Goal: Information Seeking & Learning: Learn about a topic

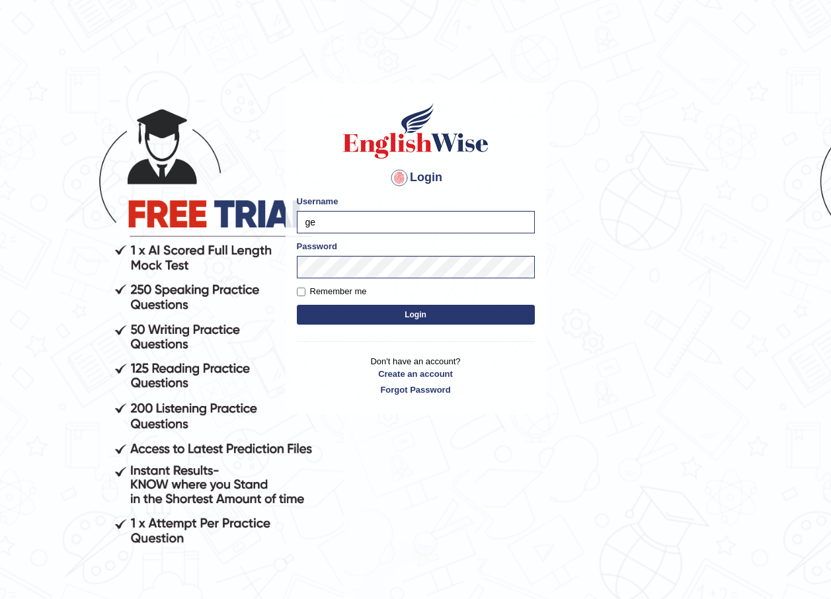
type input "g"
type input "AntoninoL"
click at [277, 274] on body "Login Please fix the following errors: Username AntoninoL Password Remember me …" at bounding box center [415, 341] width 831 height 599
click at [311, 338] on div "Login Please fix the following errors: Username AntoninoL Password Remember me …" at bounding box center [416, 248] width 260 height 331
click at [321, 315] on button "Login" at bounding box center [416, 315] width 238 height 20
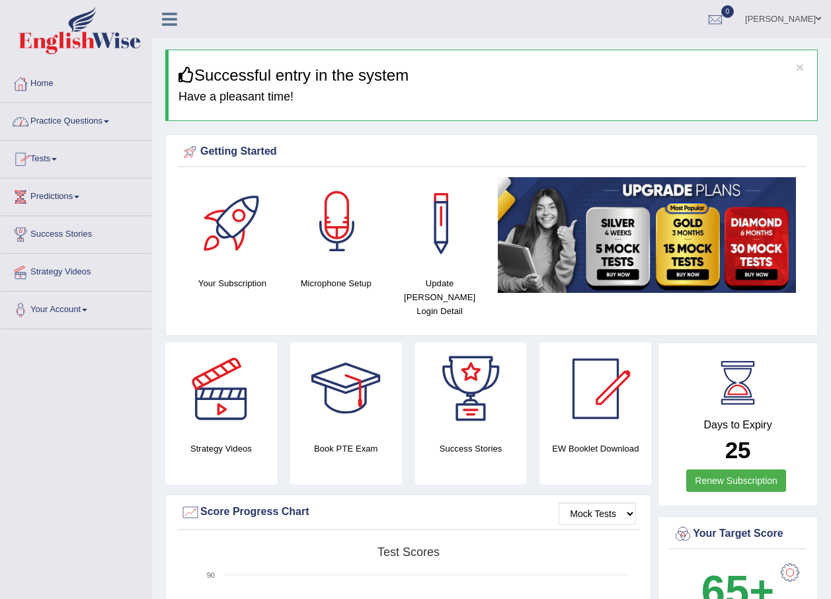
click at [325, 229] on div at bounding box center [337, 223] width 93 height 93
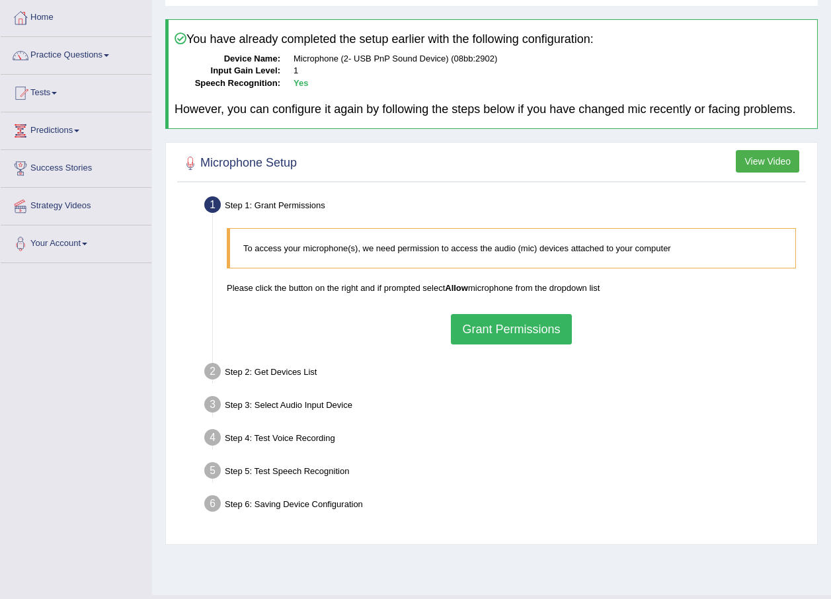
click at [472, 325] on button "Grant Permissions" at bounding box center [511, 329] width 120 height 30
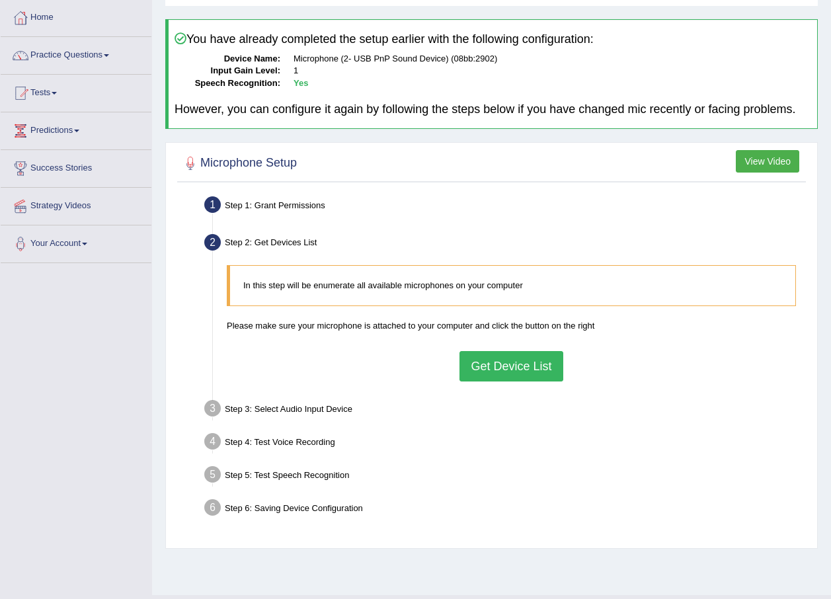
click at [480, 362] on button "Get Device List" at bounding box center [510, 366] width 103 height 30
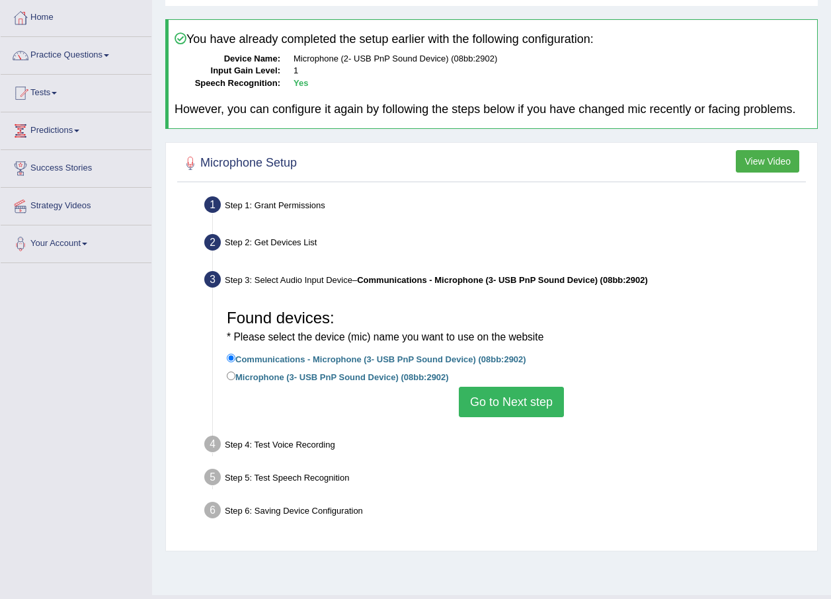
click at [265, 374] on label "Microphone (3- USB PnP Sound Device) (08bb:2902)" at bounding box center [338, 376] width 222 height 15
click at [235, 374] on input "Microphone (3- USB PnP Sound Device) (08bb:2902)" at bounding box center [231, 375] width 9 height 9
radio input "true"
click at [486, 405] on button "Go to Next step" at bounding box center [511, 402] width 105 height 30
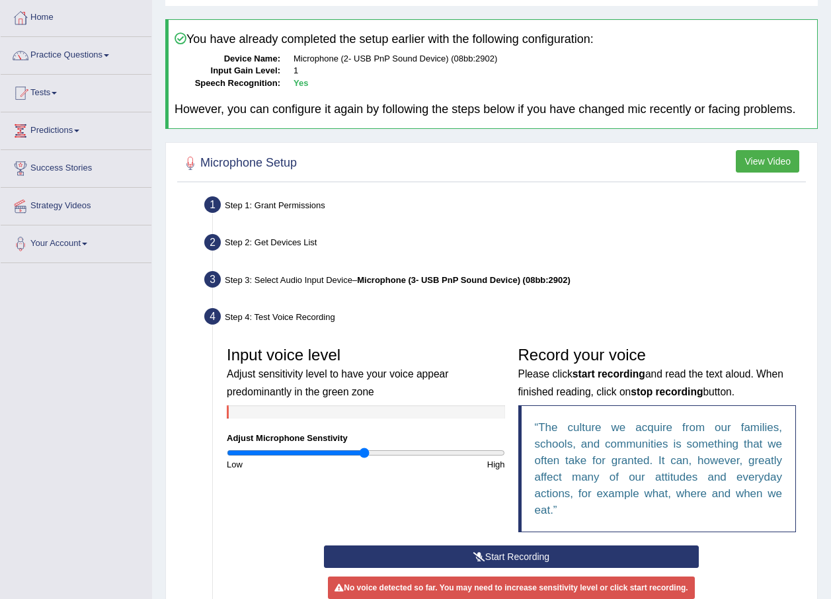
scroll to position [249, 0]
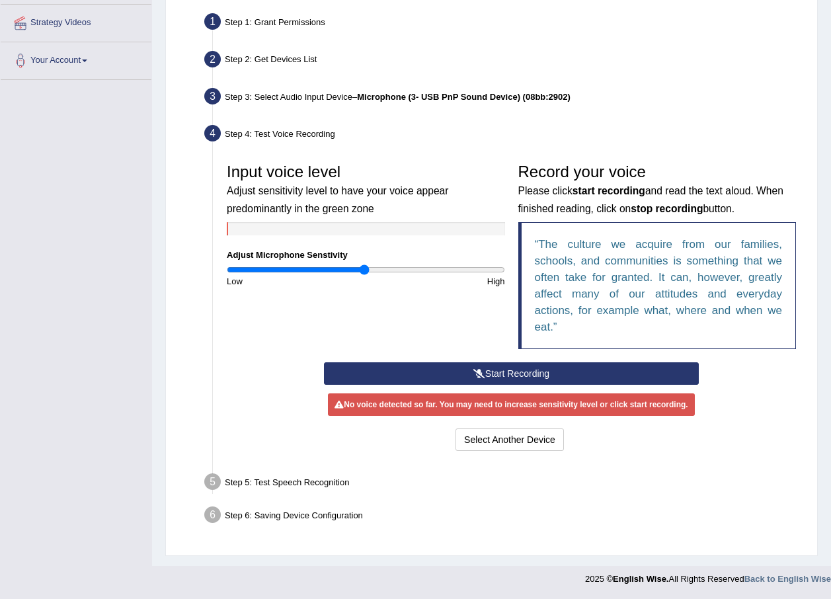
click at [481, 371] on icon at bounding box center [479, 373] width 12 height 9
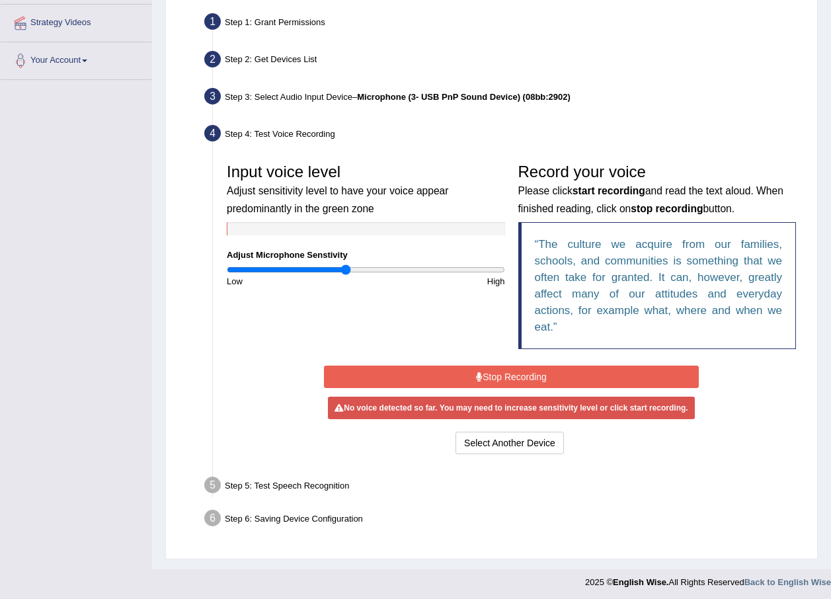
drag, startPoint x: 362, startPoint y: 265, endPoint x: 344, endPoint y: 266, distance: 17.9
type input "0.86"
click at [344, 266] on input "range" at bounding box center [366, 269] width 278 height 11
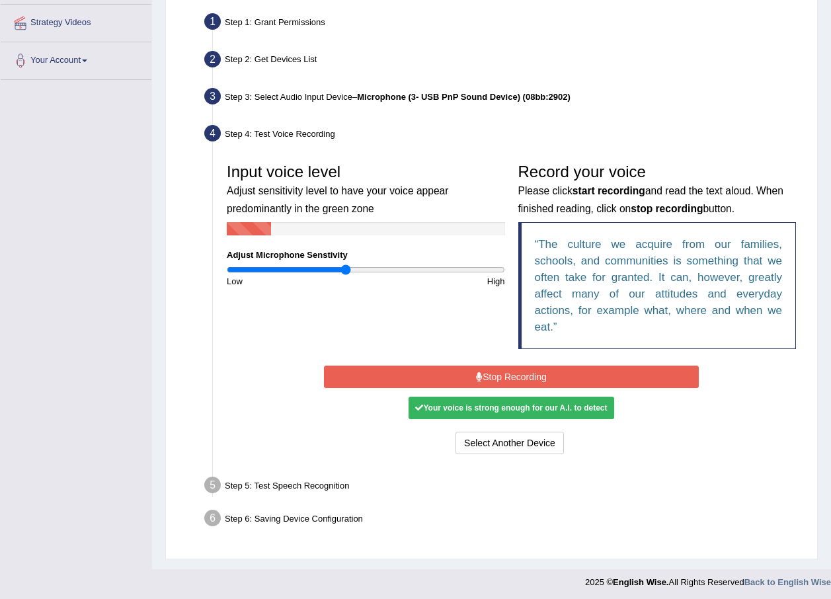
click at [528, 375] on button "Stop Recording" at bounding box center [511, 376] width 375 height 22
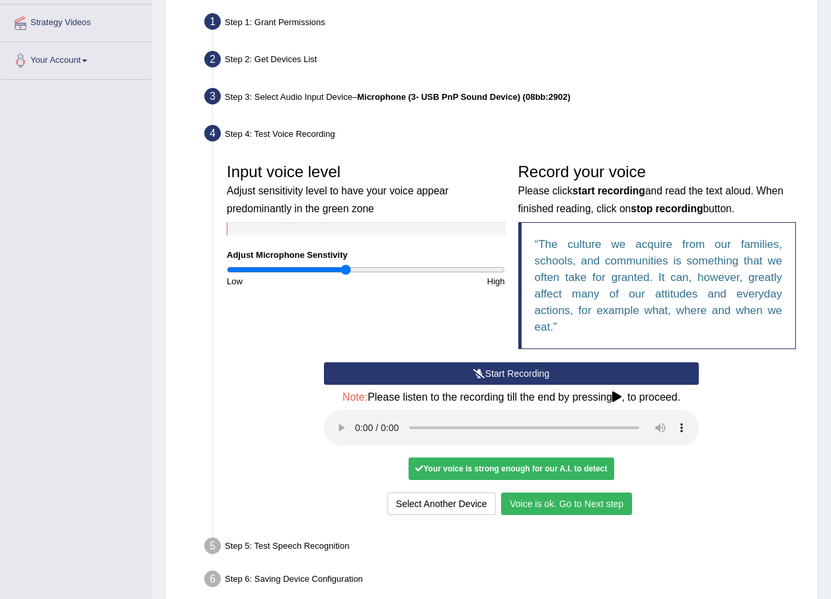
click at [563, 501] on button "Voice is ok. Go to Next step" at bounding box center [566, 503] width 131 height 22
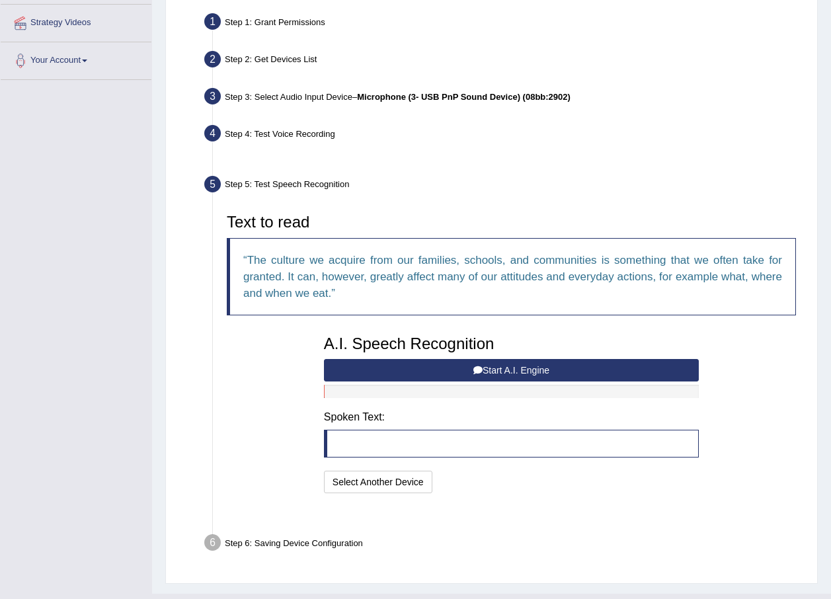
scroll to position [245, 0]
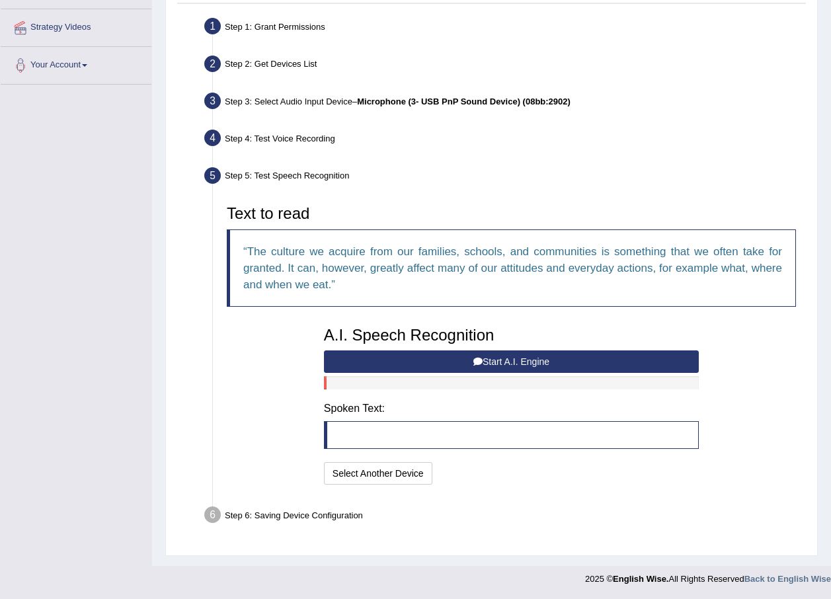
click at [421, 358] on button "Start A.I. Engine" at bounding box center [511, 361] width 375 height 22
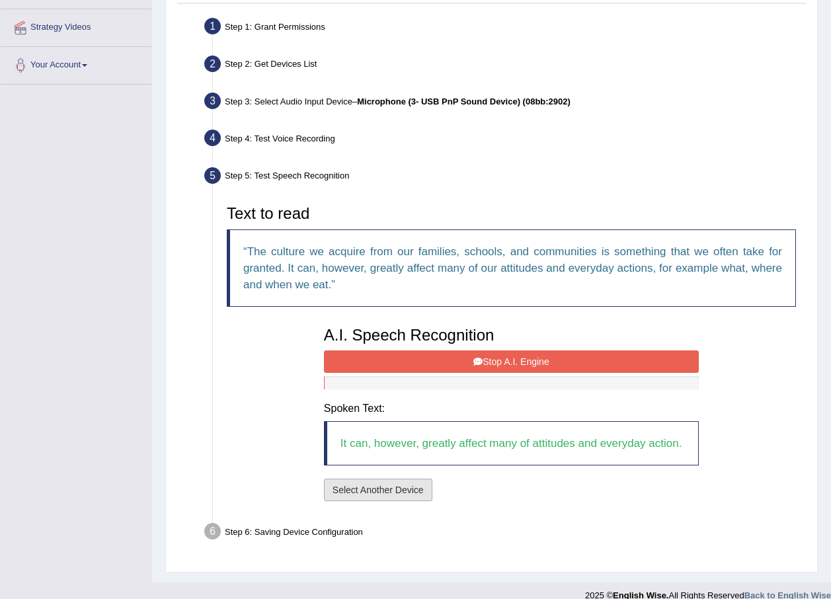
click at [401, 490] on button "Select Another Device" at bounding box center [378, 490] width 108 height 22
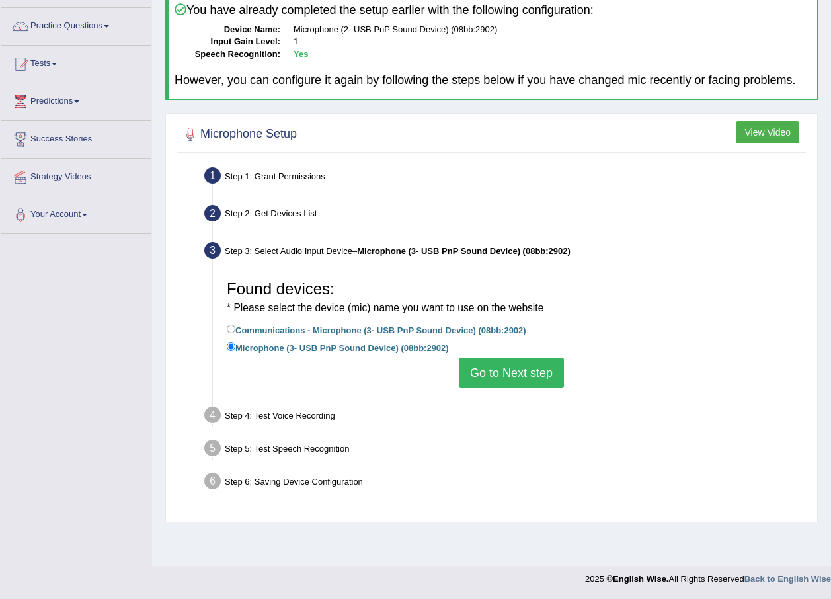
scroll to position [95, 0]
click at [525, 372] on button "Go to Next step" at bounding box center [511, 373] width 105 height 30
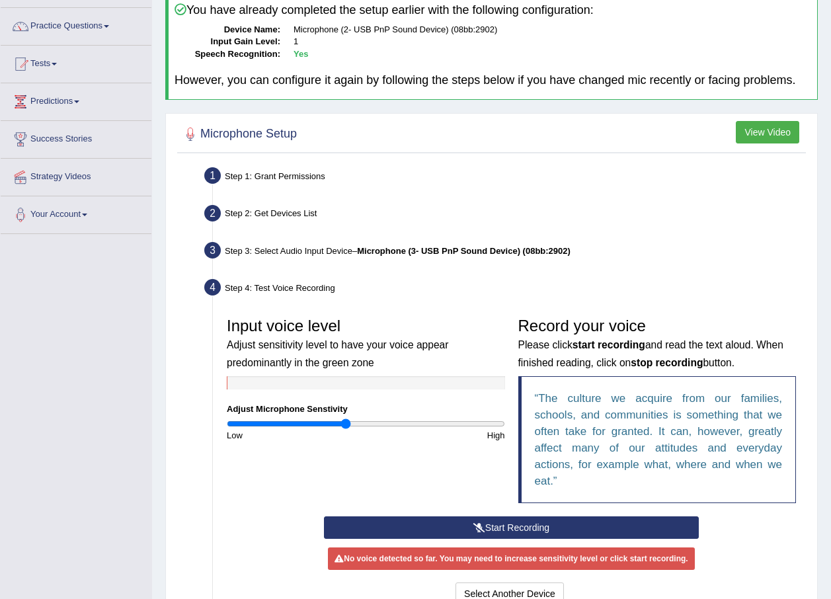
click at [500, 525] on button "Start Recording" at bounding box center [511, 527] width 375 height 22
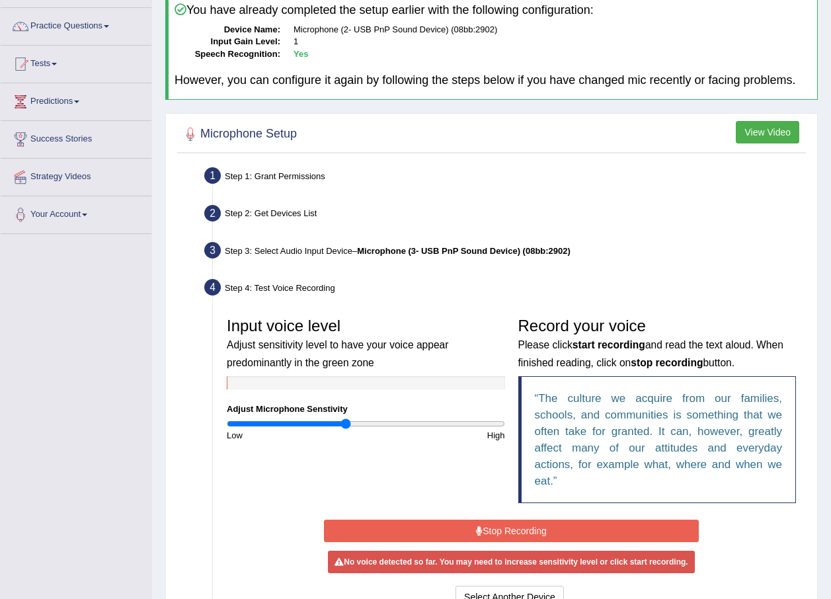
scroll to position [227, 0]
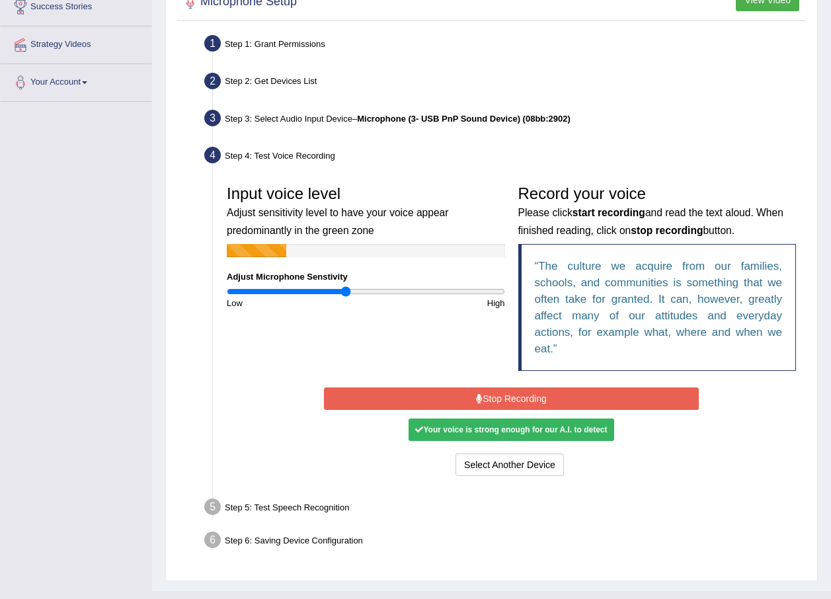
click at [535, 403] on button "Stop Recording" at bounding box center [511, 398] width 375 height 22
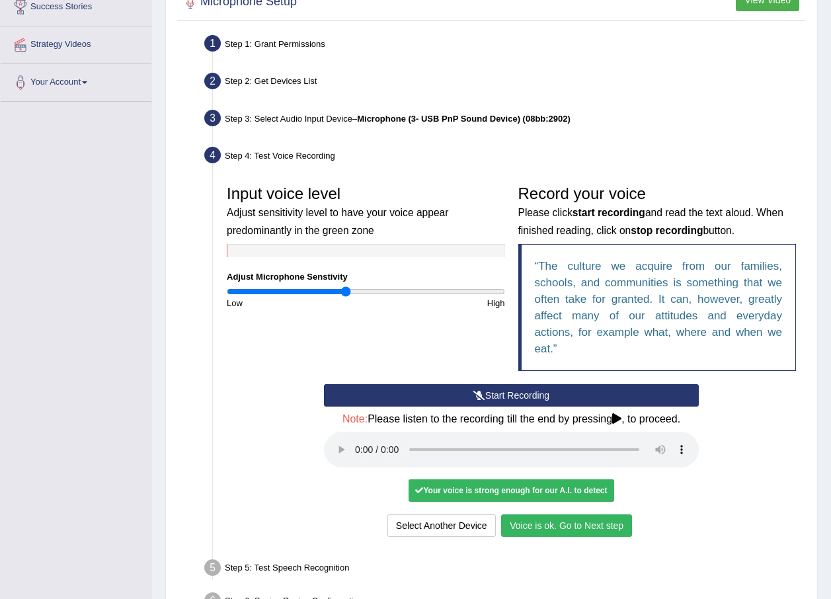
click at [574, 527] on button "Voice is ok. Go to Next step" at bounding box center [566, 525] width 131 height 22
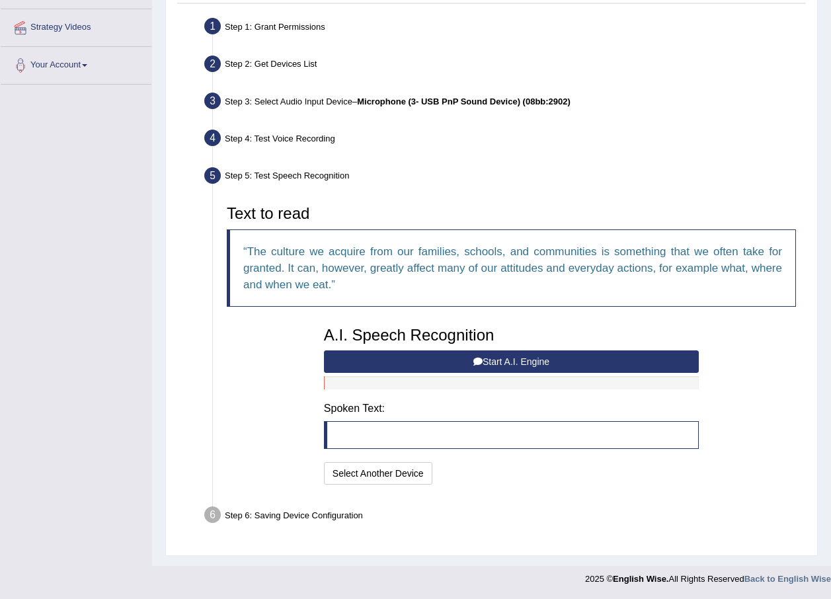
scroll to position [245, 0]
click at [472, 360] on button "Start A.I. Engine" at bounding box center [511, 361] width 375 height 22
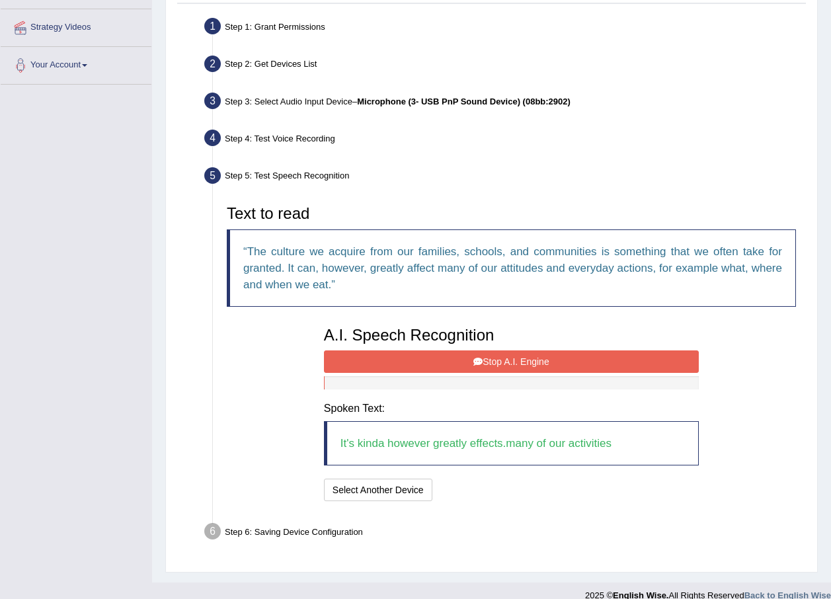
click at [500, 354] on button "Stop A.I. Engine" at bounding box center [511, 361] width 375 height 22
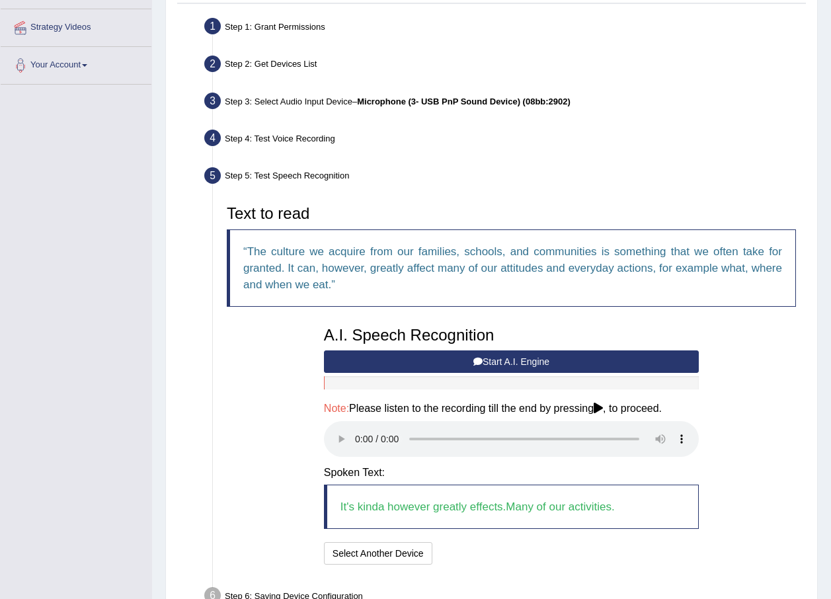
scroll to position [325, 0]
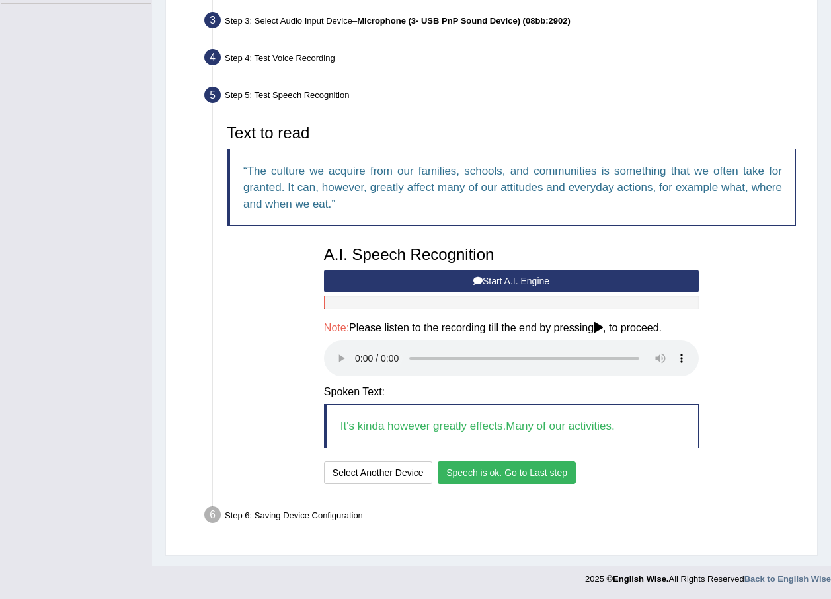
click at [478, 469] on button "Speech is ok. Go to Last step" at bounding box center [507, 472] width 138 height 22
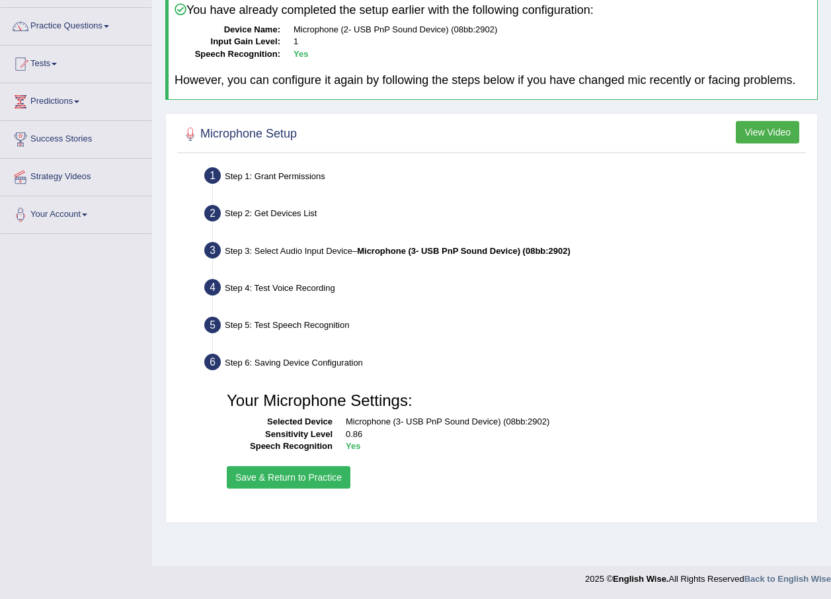
scroll to position [95, 0]
click at [317, 481] on button "Save & Return to Practice" at bounding box center [289, 477] width 124 height 22
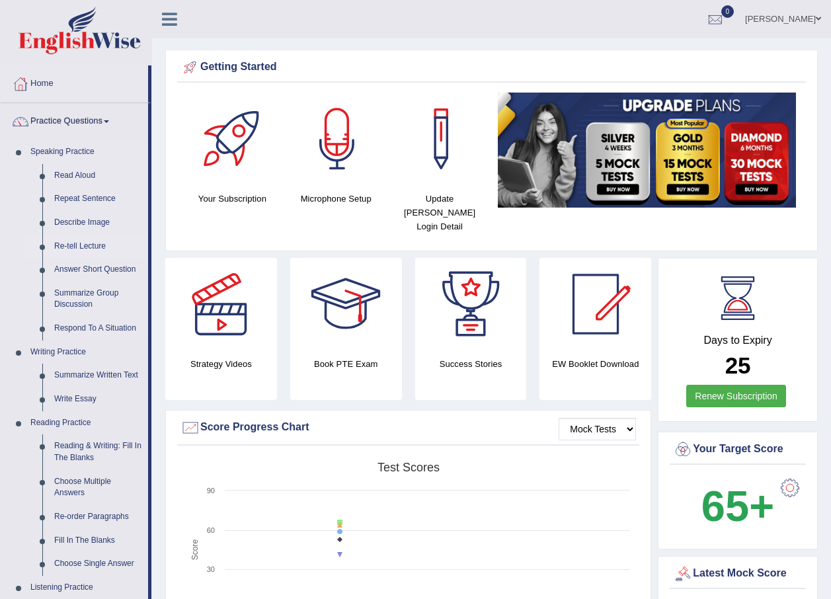
click at [87, 246] on link "Re-tell Lecture" at bounding box center [98, 247] width 100 height 24
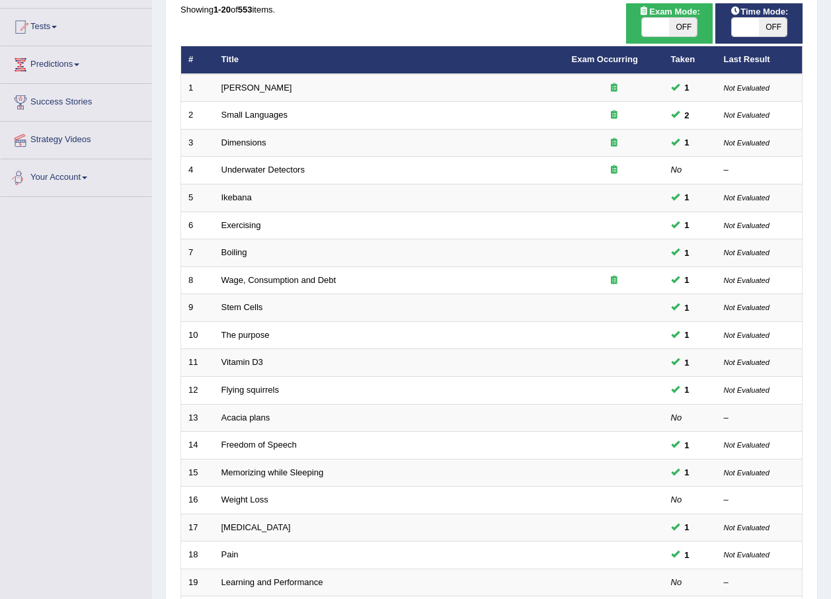
scroll to position [276, 0]
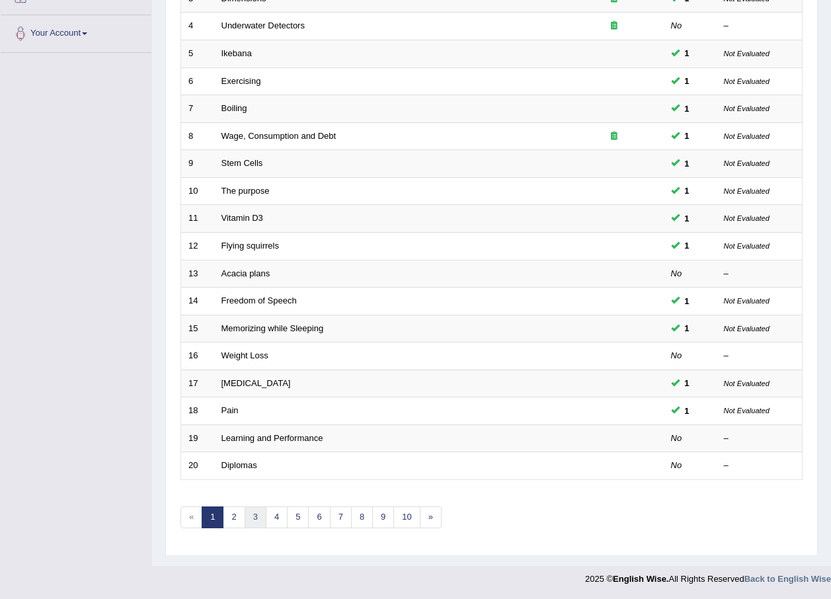
click at [248, 523] on link "3" at bounding box center [256, 517] width 22 height 22
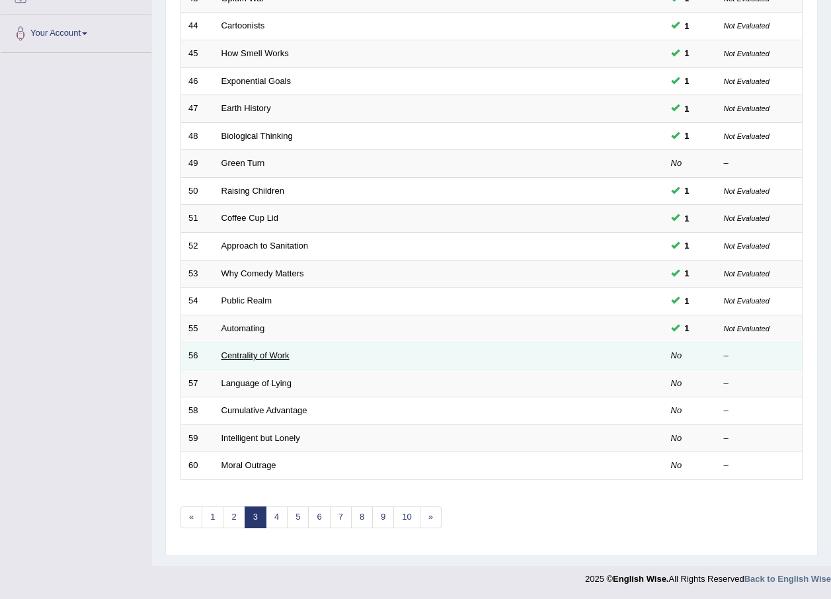
click at [278, 355] on link "Centrality of Work" at bounding box center [255, 355] width 68 height 10
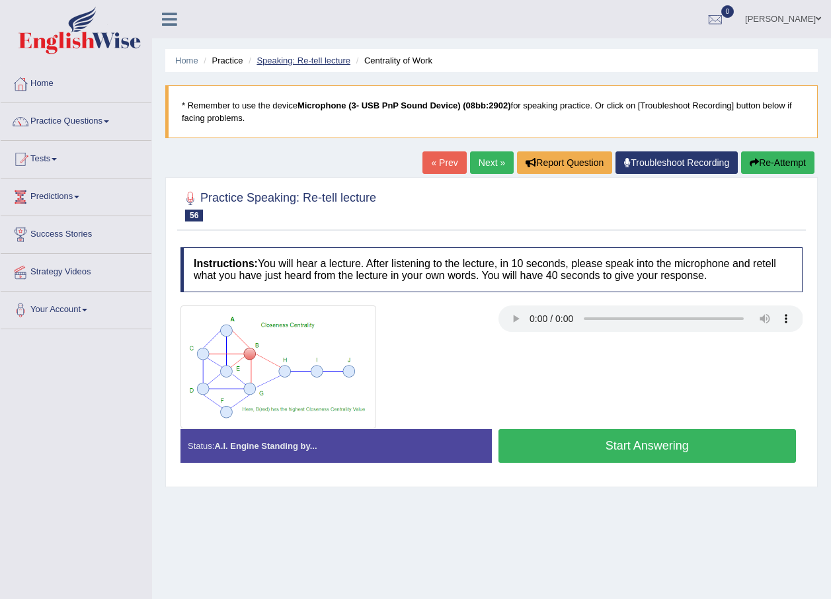
click at [307, 60] on link "Speaking: Re-tell lecture" at bounding box center [303, 61] width 94 height 10
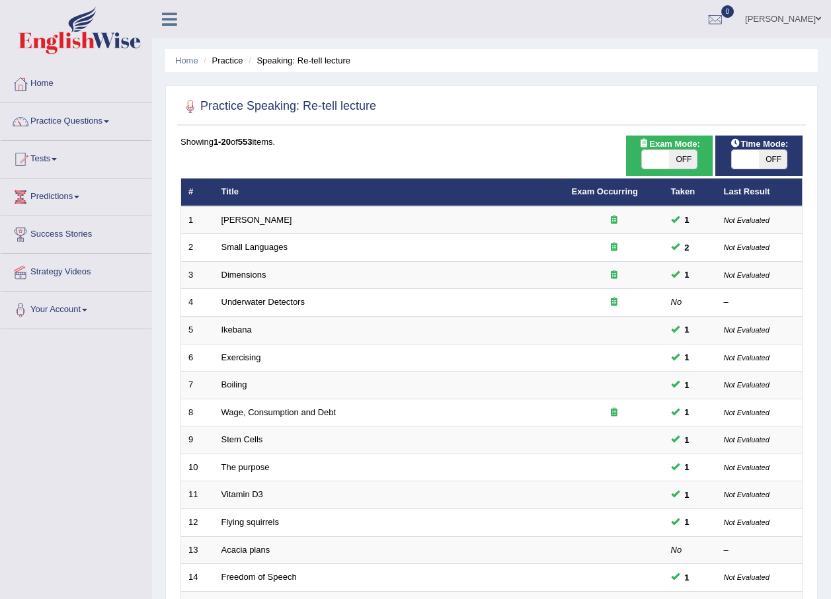
click at [738, 165] on span at bounding box center [746, 159] width 28 height 19
click at [741, 165] on span at bounding box center [746, 159] width 28 height 19
checkbox input "true"
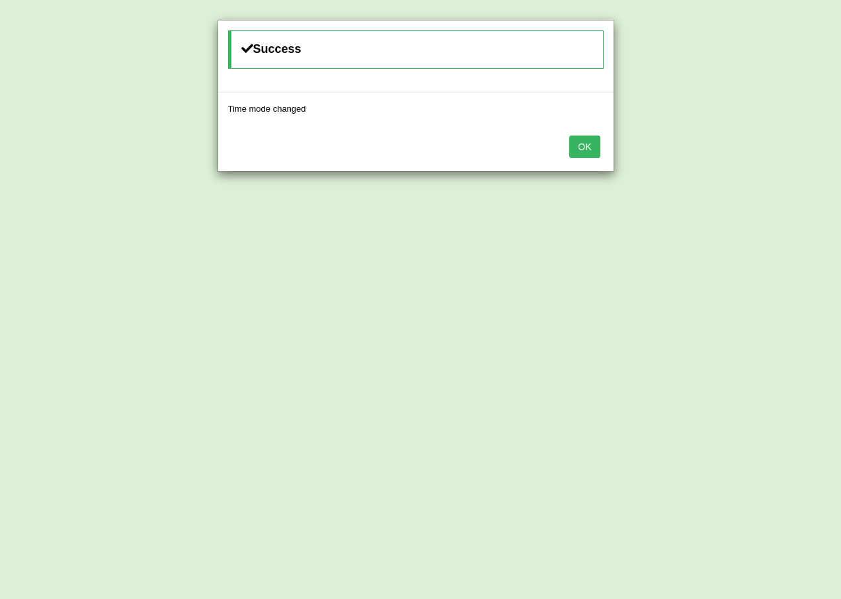
click at [590, 151] on button "OK" at bounding box center [584, 146] width 30 height 22
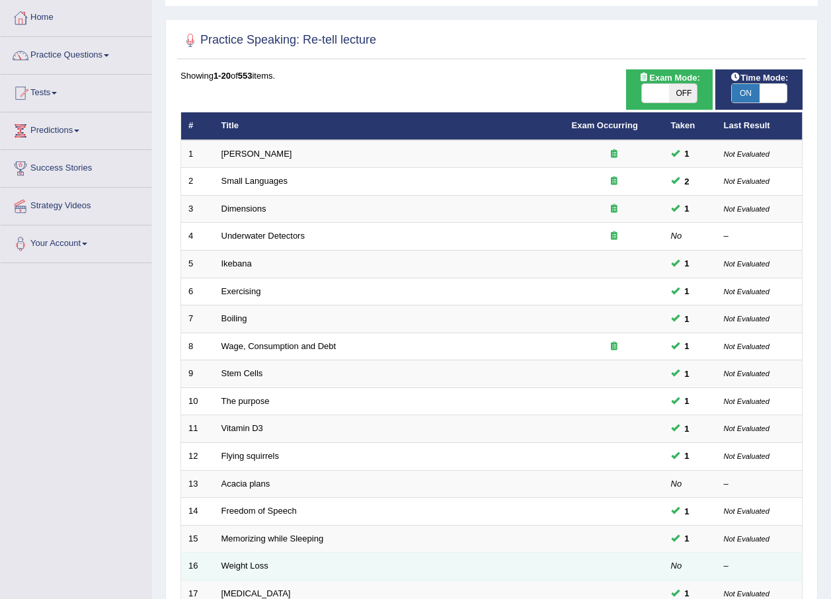
scroll to position [276, 0]
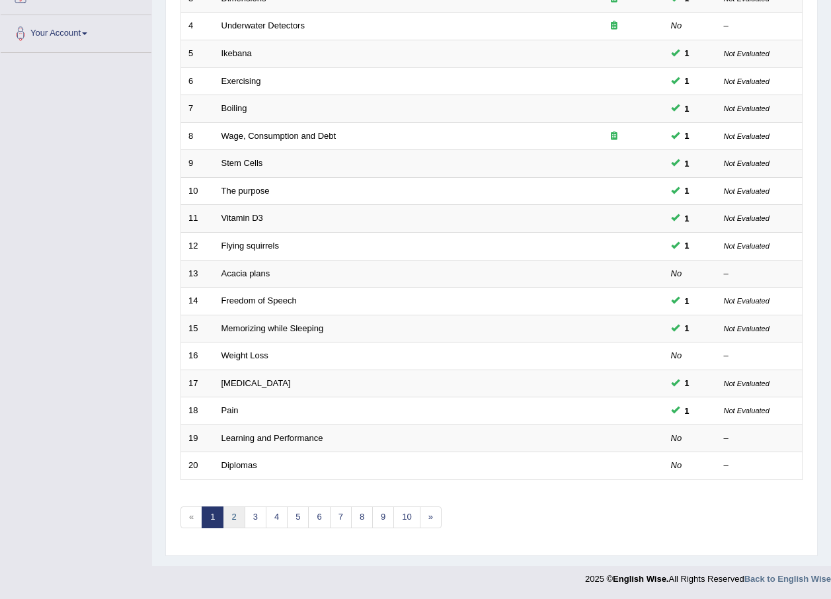
click at [235, 518] on link "2" at bounding box center [234, 517] width 22 height 22
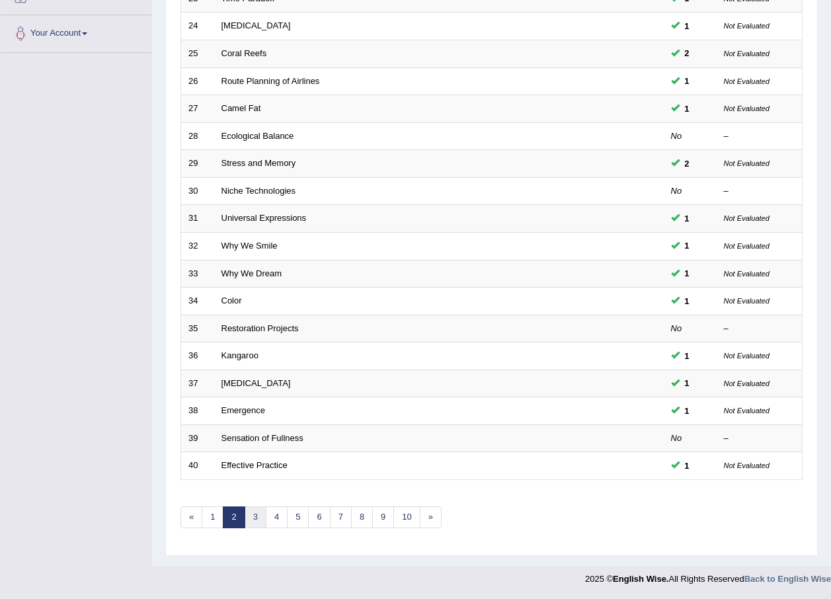
click at [262, 515] on link "3" at bounding box center [256, 517] width 22 height 22
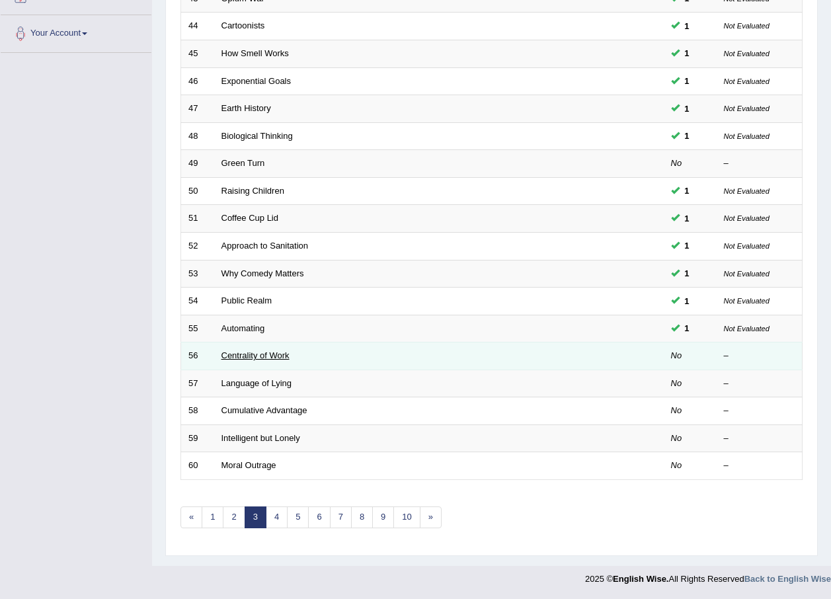
click at [274, 353] on link "Centrality of Work" at bounding box center [255, 355] width 68 height 10
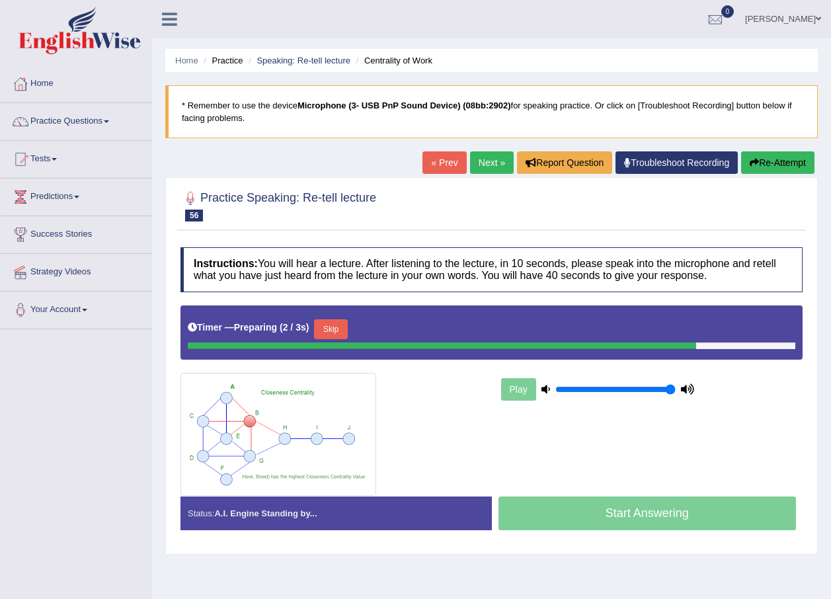
scroll to position [95, 0]
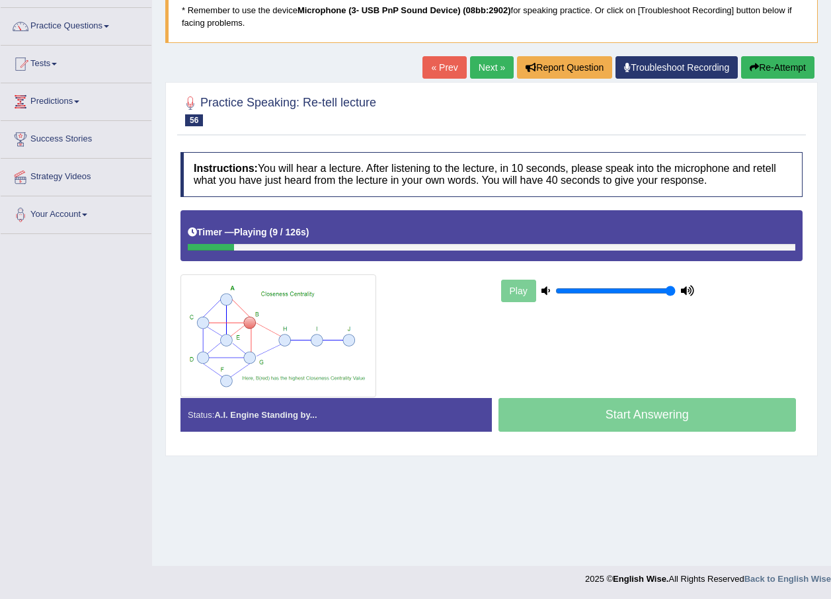
click at [475, 71] on link "Next »" at bounding box center [492, 67] width 44 height 22
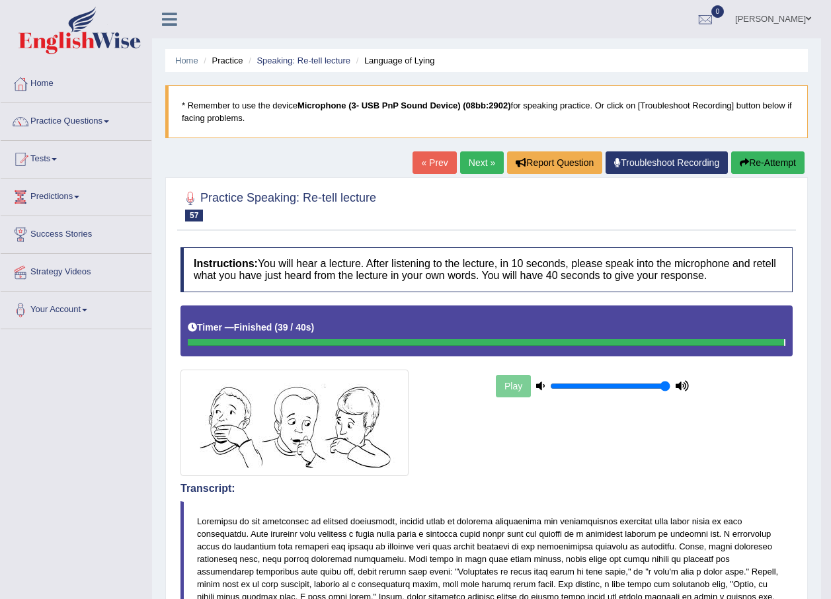
click at [469, 165] on link "Next »" at bounding box center [482, 162] width 44 height 22
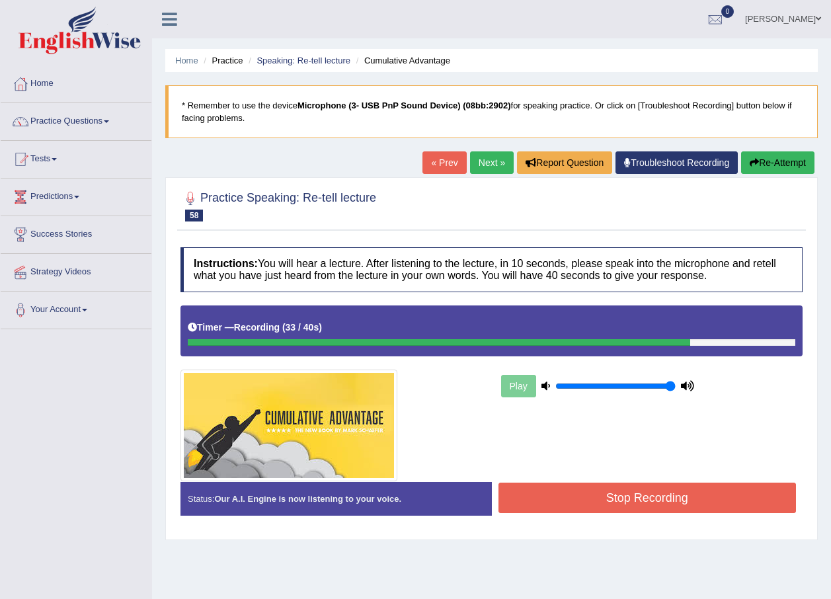
click at [637, 498] on button "Stop Recording" at bounding box center [647, 497] width 298 height 30
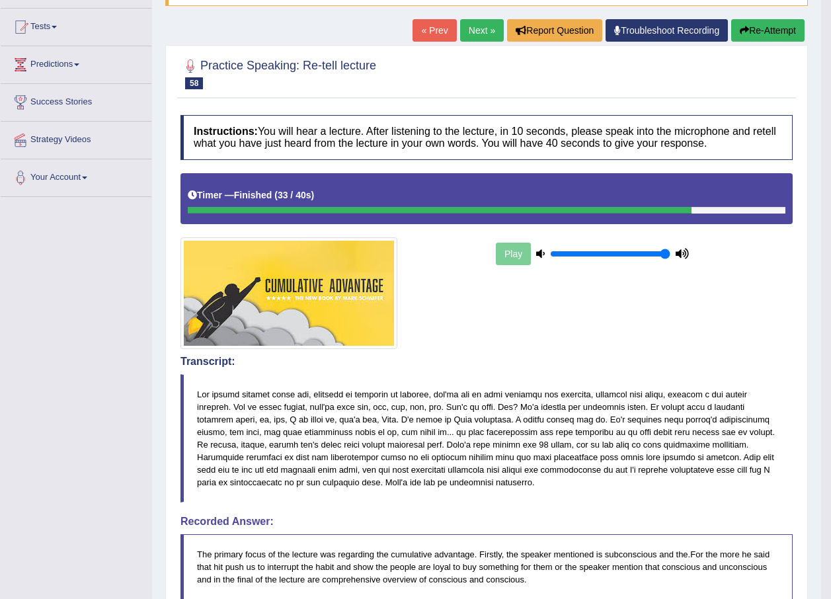
scroll to position [66, 0]
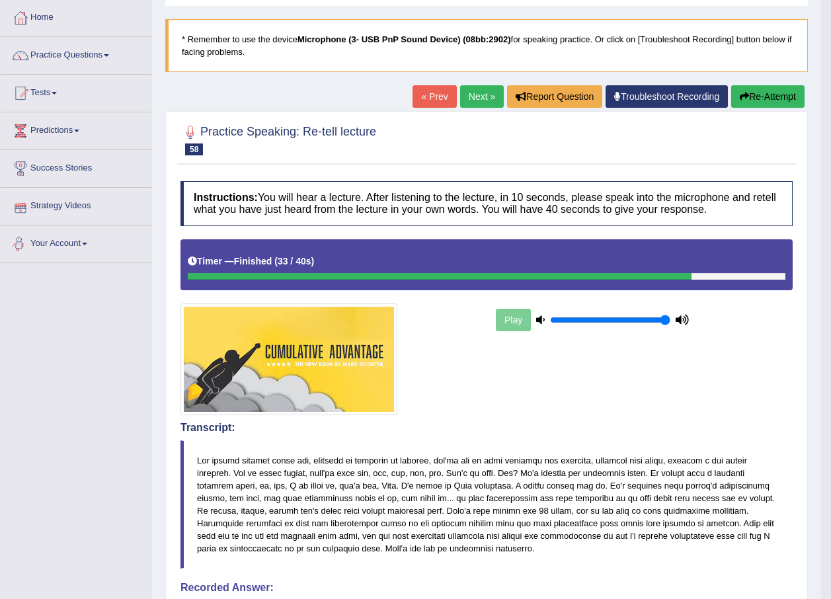
click at [62, 206] on link "Strategy Videos" at bounding box center [76, 204] width 151 height 33
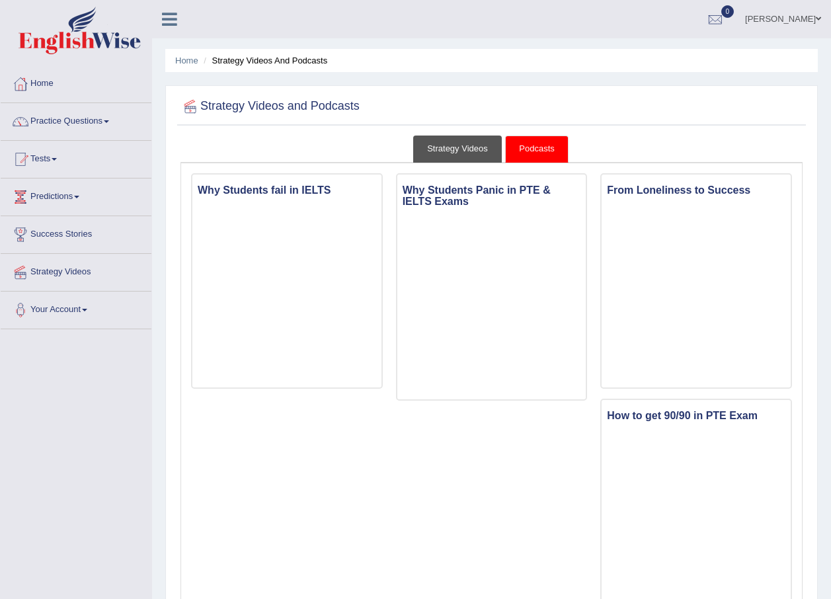
click at [480, 135] on link "Strategy Videos" at bounding box center [457, 148] width 89 height 27
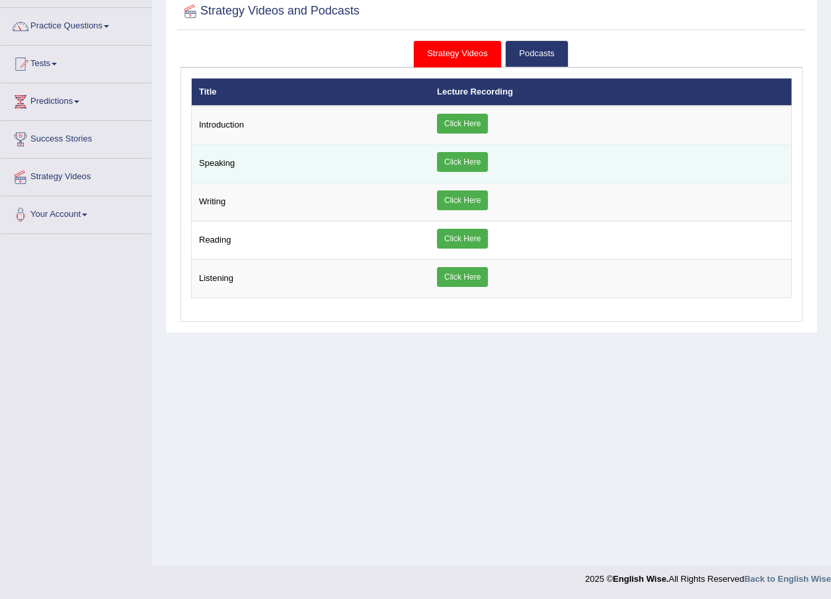
click at [481, 165] on link "Click Here" at bounding box center [462, 162] width 51 height 20
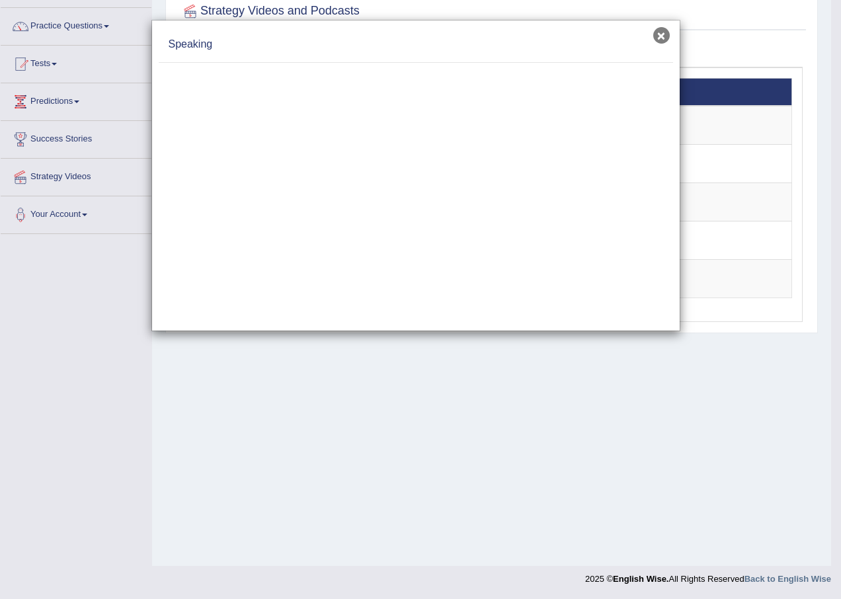
click at [664, 41] on button "×" at bounding box center [661, 35] width 17 height 17
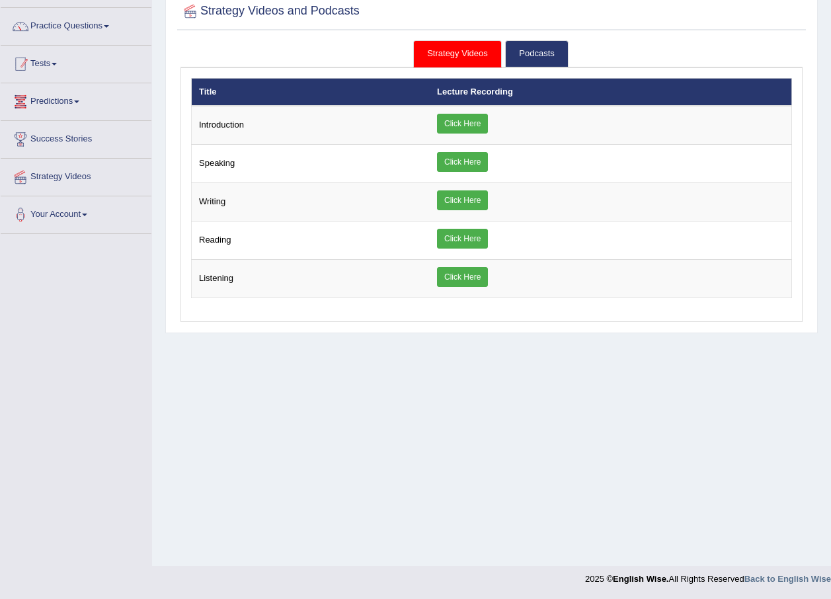
click at [56, 67] on link "Tests" at bounding box center [76, 62] width 151 height 33
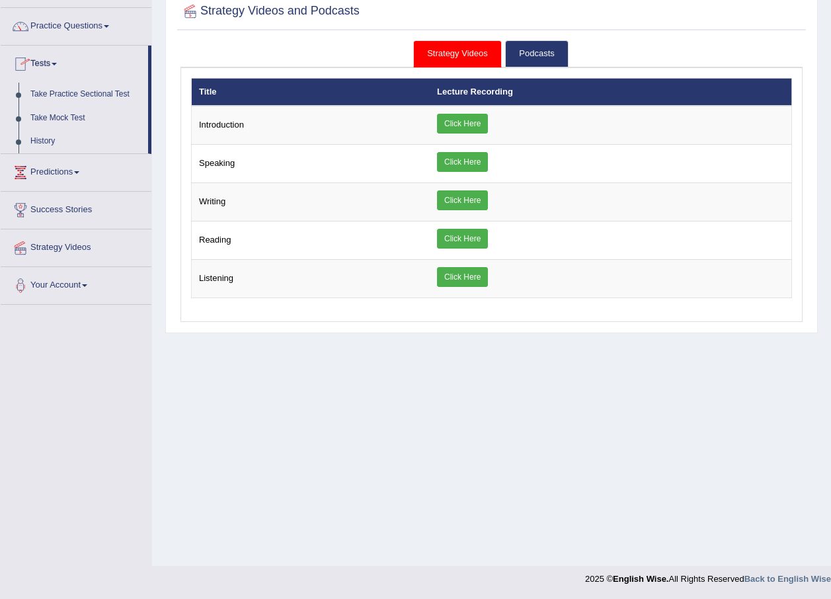
scroll to position [0, 0]
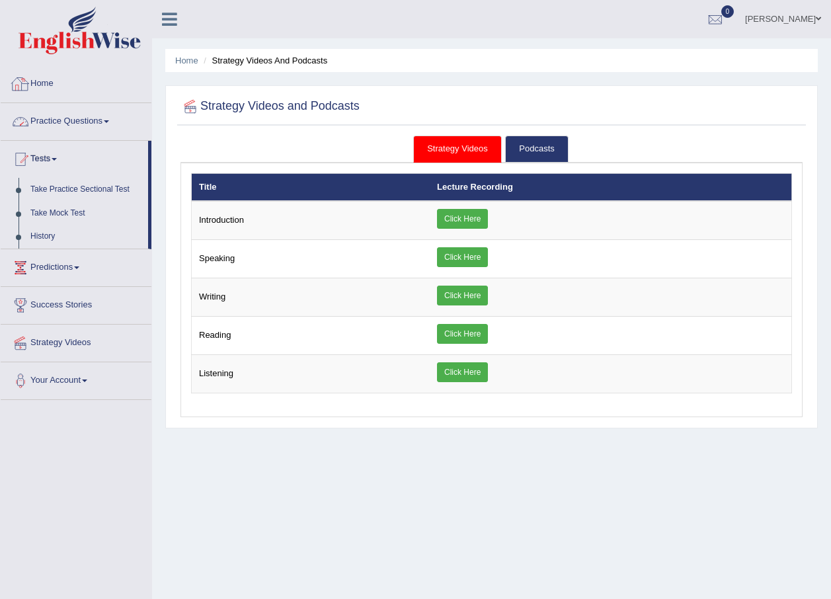
click at [65, 130] on link "Practice Questions" at bounding box center [76, 119] width 151 height 33
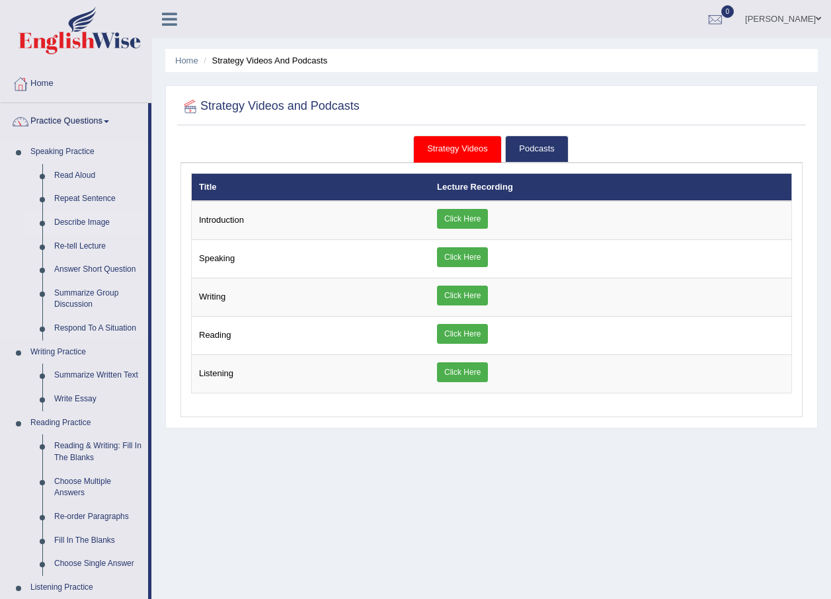
click at [70, 225] on link "Describe Image" at bounding box center [98, 223] width 100 height 24
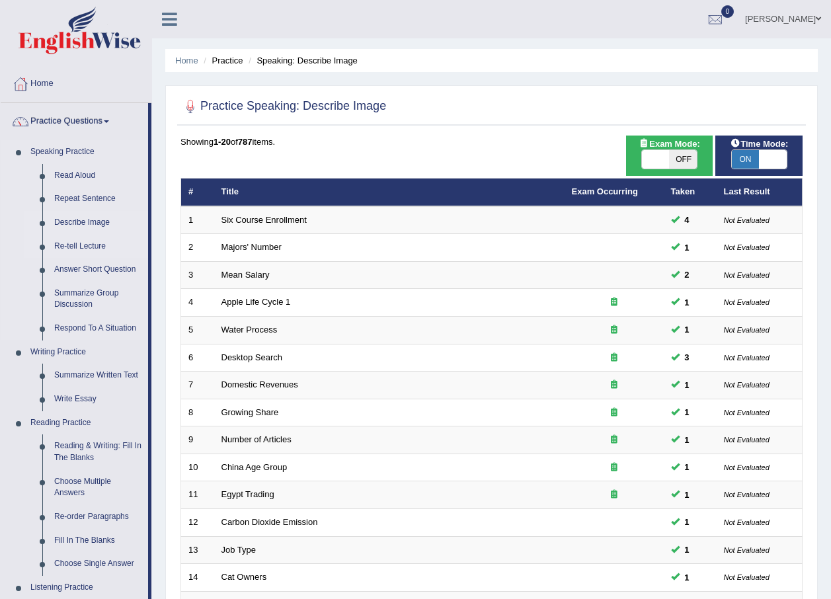
click at [80, 236] on link "Re-tell Lecture" at bounding box center [98, 247] width 100 height 24
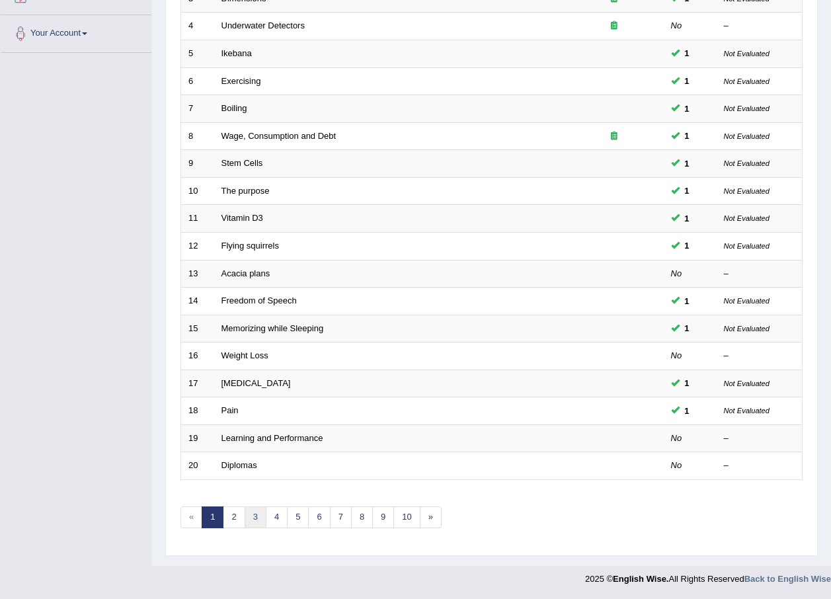
click at [250, 527] on link "3" at bounding box center [256, 517] width 22 height 22
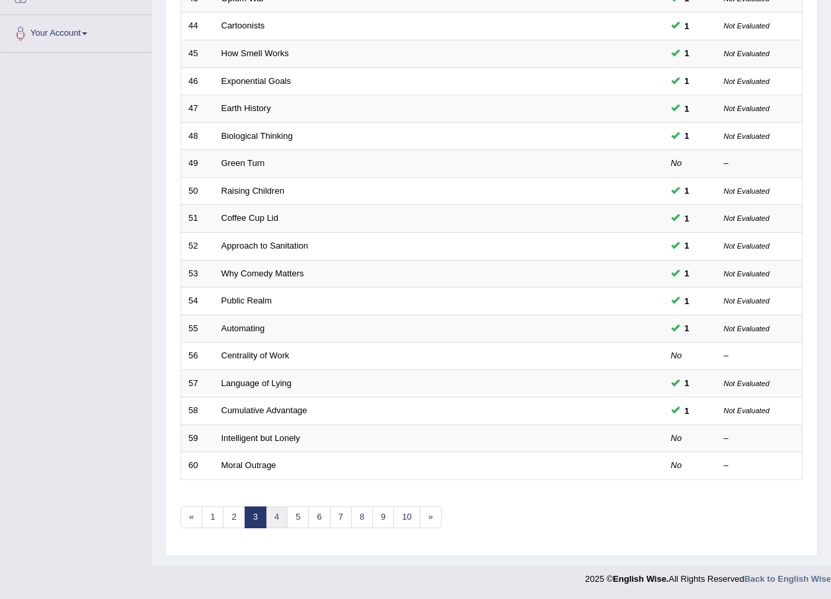
click at [272, 510] on link "4" at bounding box center [277, 517] width 22 height 22
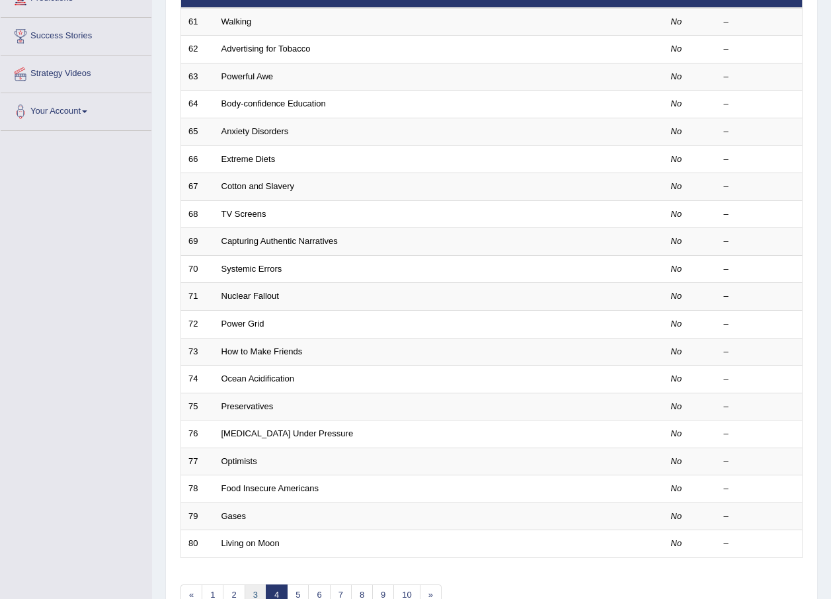
click at [252, 588] on link "3" at bounding box center [256, 595] width 22 height 22
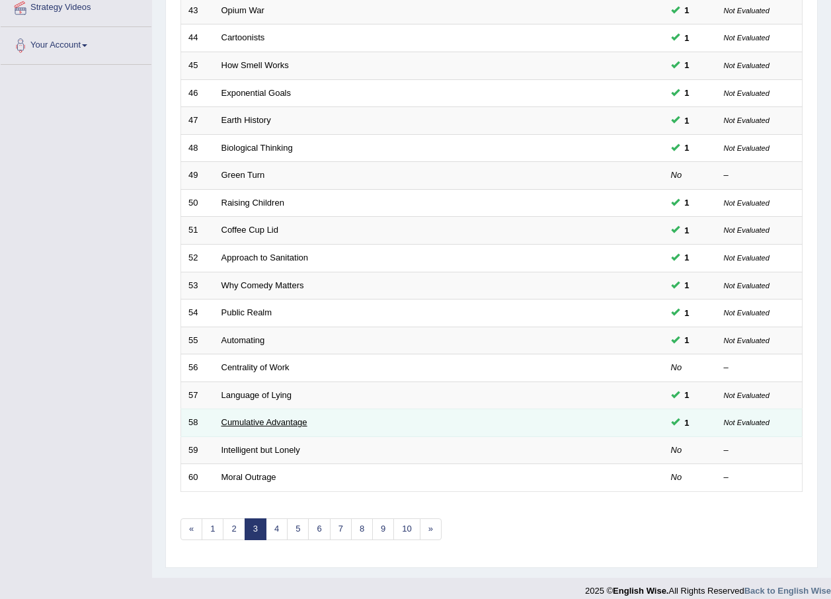
click at [249, 423] on link "Cumulative Advantage" at bounding box center [264, 422] width 86 height 10
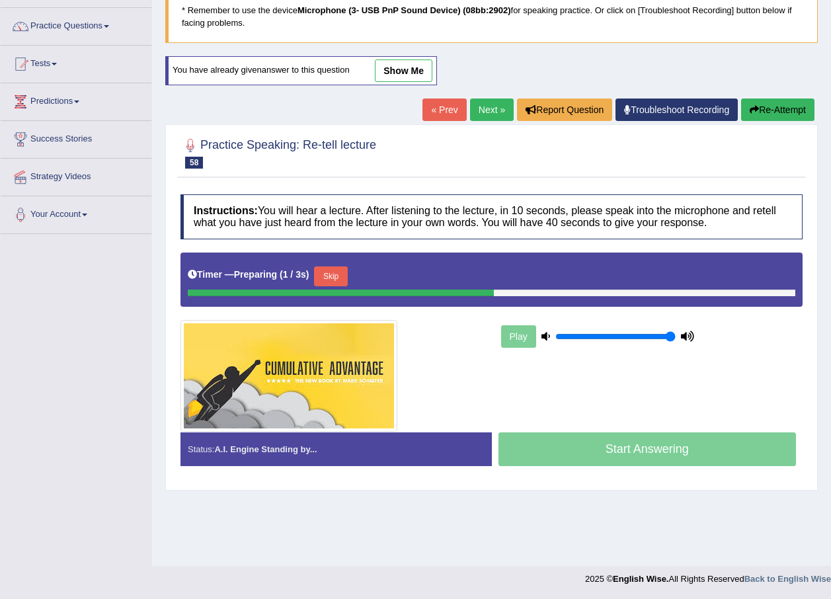
click at [476, 121] on link "Next »" at bounding box center [492, 109] width 44 height 22
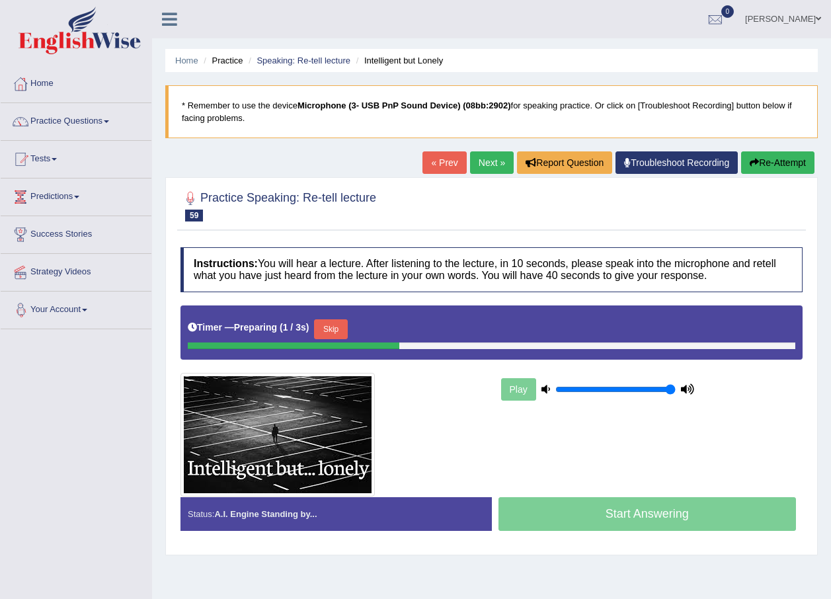
scroll to position [66, 0]
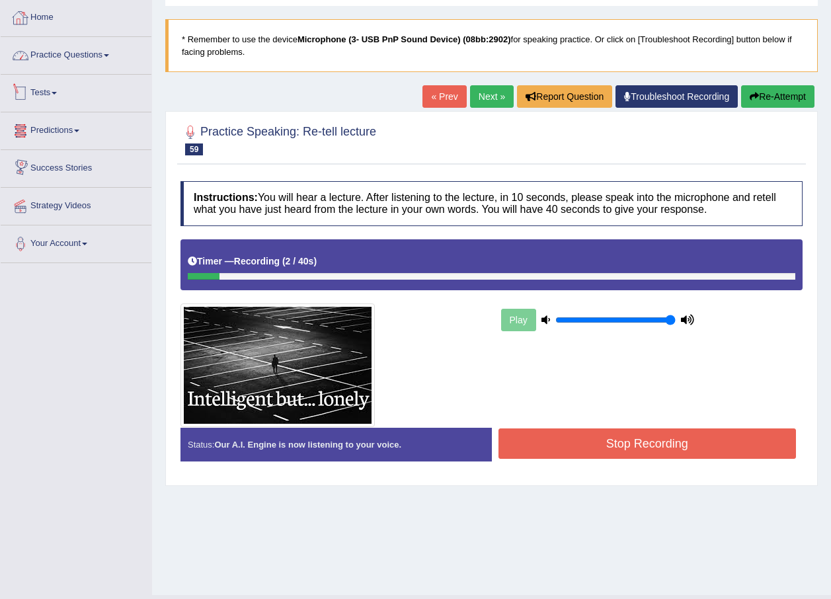
click at [59, 24] on link "Home" at bounding box center [76, 15] width 151 height 33
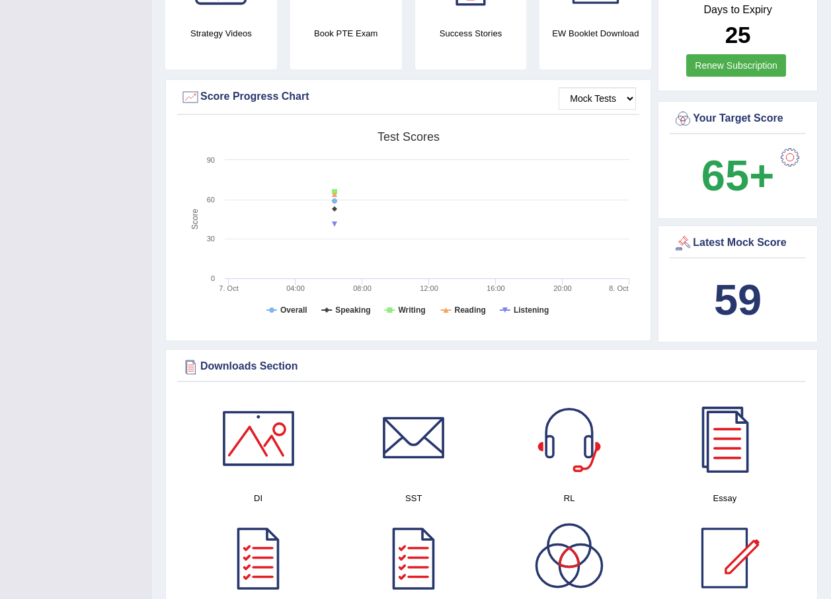
scroll to position [66, 0]
